Goal: Transaction & Acquisition: Purchase product/service

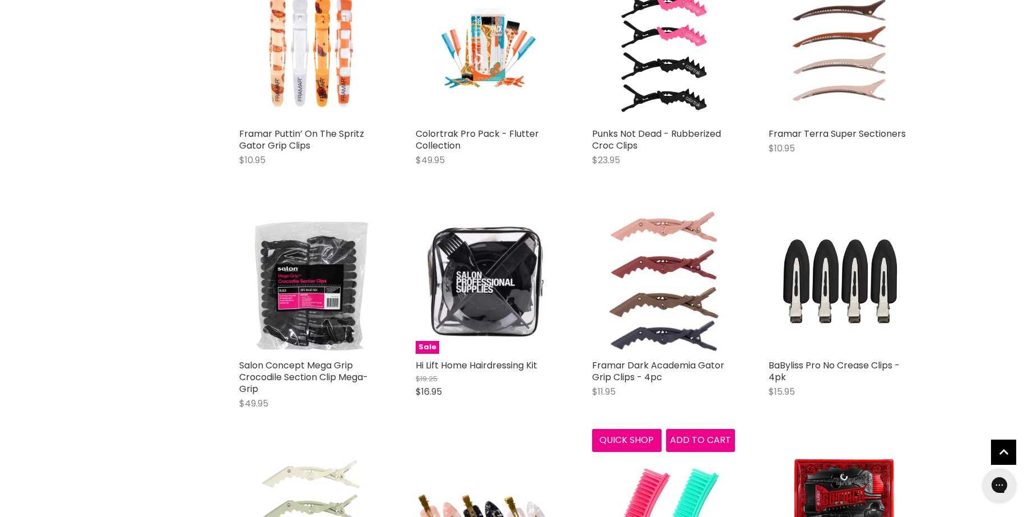
scroll to position [336, 0]
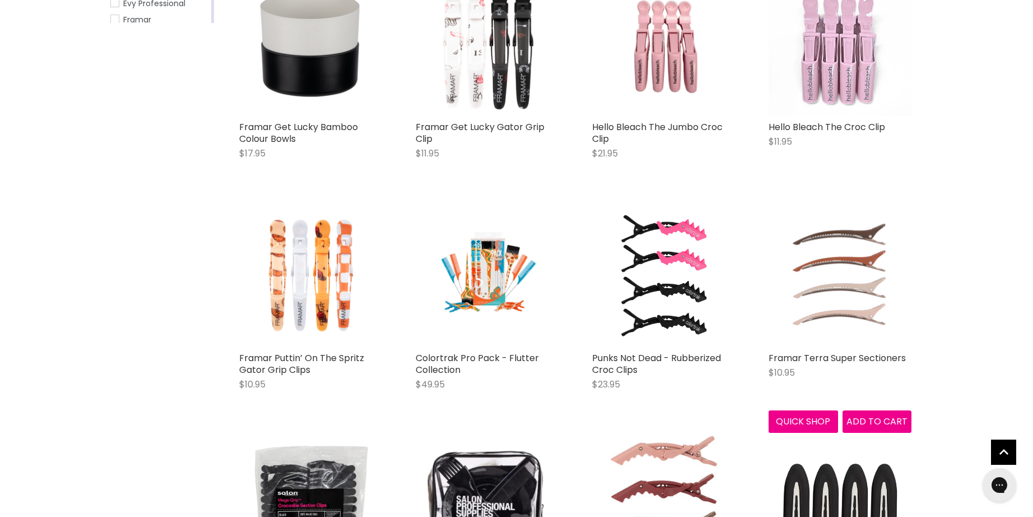
click at [798, 263] on img "Main content" at bounding box center [840, 274] width 143 height 143
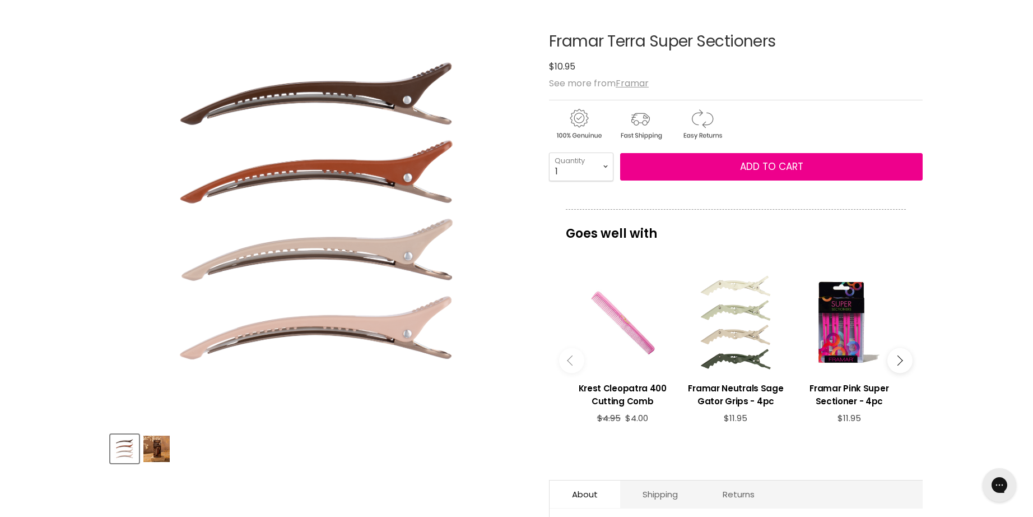
scroll to position [56, 0]
